Goal: Information Seeking & Learning: Learn about a topic

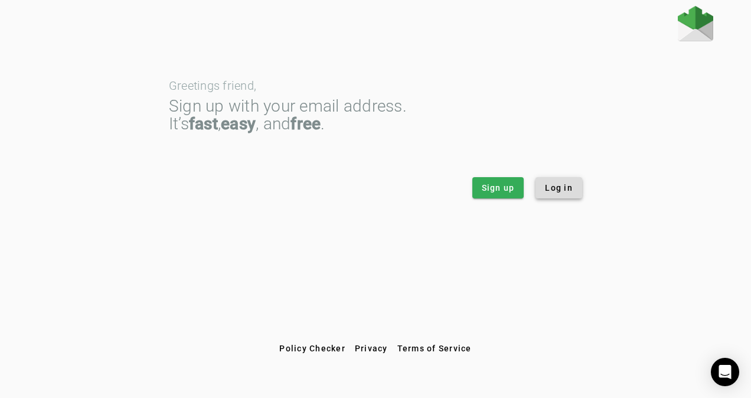
click at [551, 186] on span "Log in" at bounding box center [559, 188] width 28 height 12
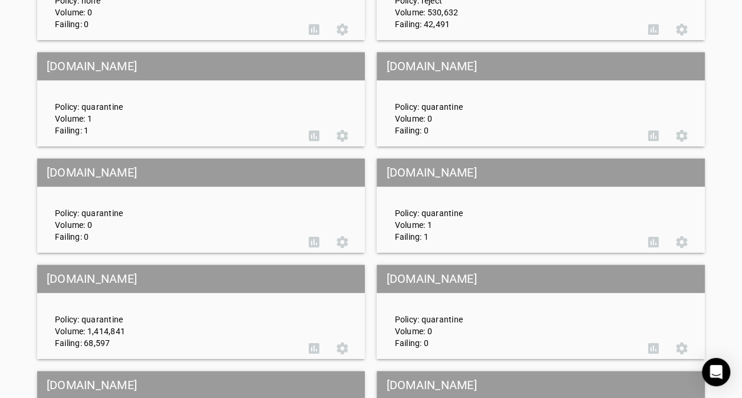
scroll to position [472, 0]
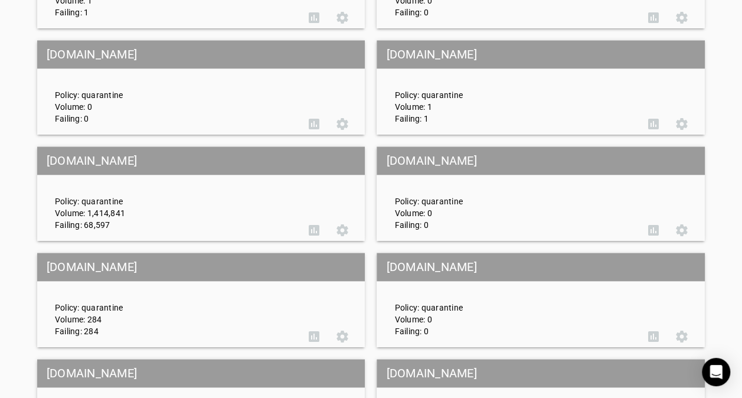
click at [155, 193] on div "Policy: quarantine Volume: 1,414,841 Failing: 68,597" at bounding box center [173, 194] width 254 height 74
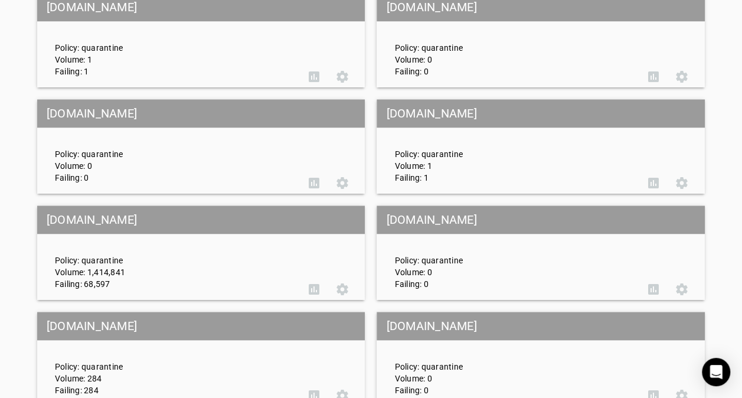
scroll to position [531, 0]
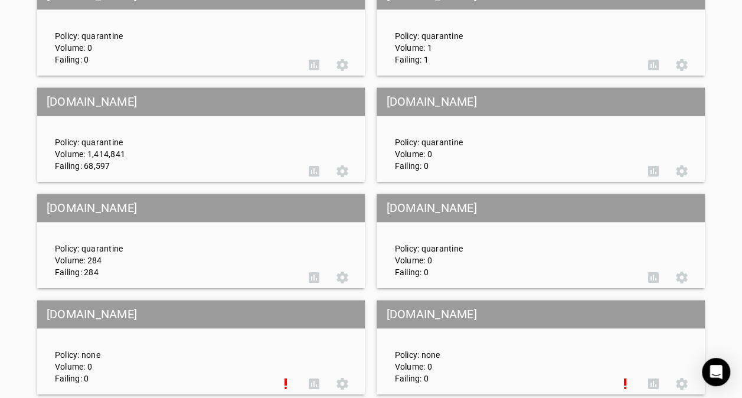
click at [97, 99] on mat-grid-tile-header "[DOMAIN_NAME]" at bounding box center [201, 101] width 328 height 28
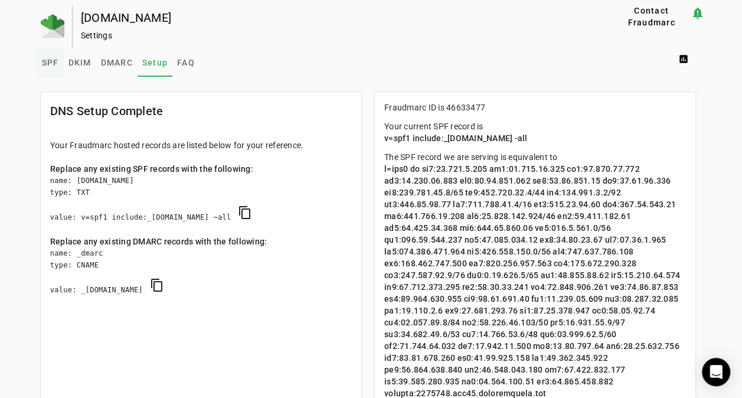
click at [44, 63] on span "SPF" at bounding box center [50, 62] width 17 height 8
